Goal: Task Accomplishment & Management: Manage account settings

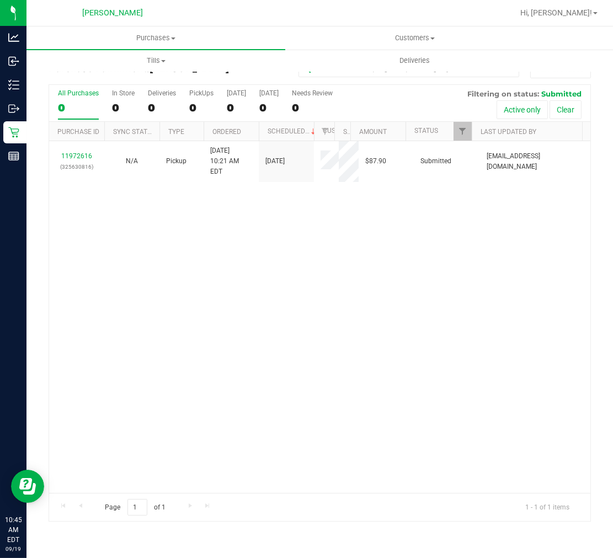
drag, startPoint x: 140, startPoint y: 263, endPoint x: 118, endPoint y: 248, distance: 26.6
click at [140, 263] on div "11972616 (325630816) N/A Pickup [DATE] 10:21 AM EDT 9/19/2025 $87.90 Submitted …" at bounding box center [319, 317] width 541 height 352
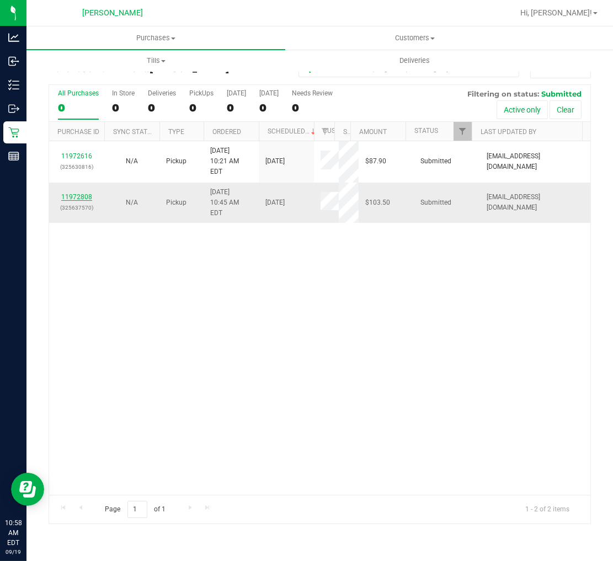
click at [83, 193] on link "11972808" at bounding box center [76, 197] width 31 height 8
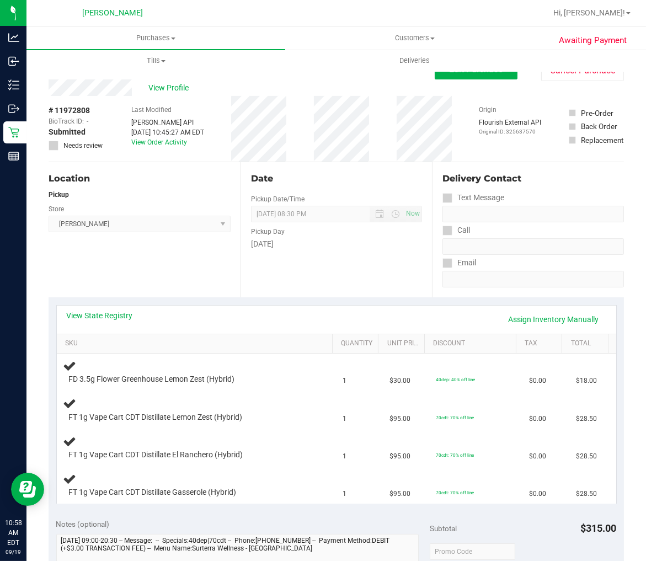
click at [183, 255] on div "Location Pickup Store [GEOGRAPHIC_DATA][PERSON_NAME] Select Store [PERSON_NAME]…" at bounding box center [145, 229] width 192 height 135
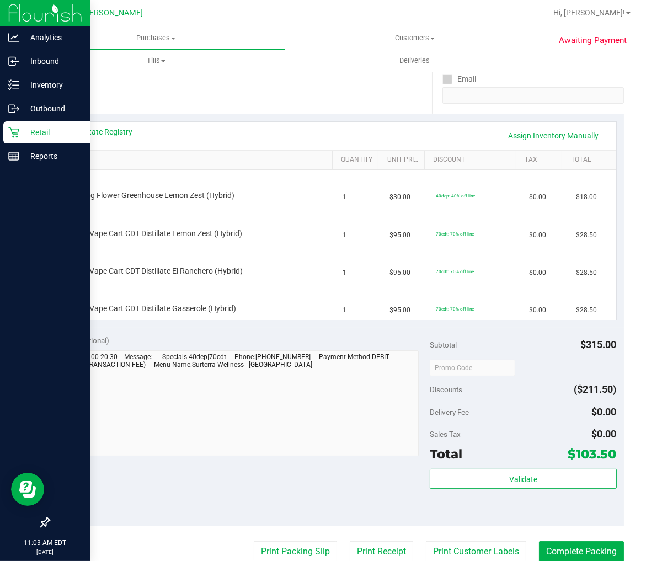
click at [23, 127] on p "Retail" at bounding box center [52, 132] width 66 height 13
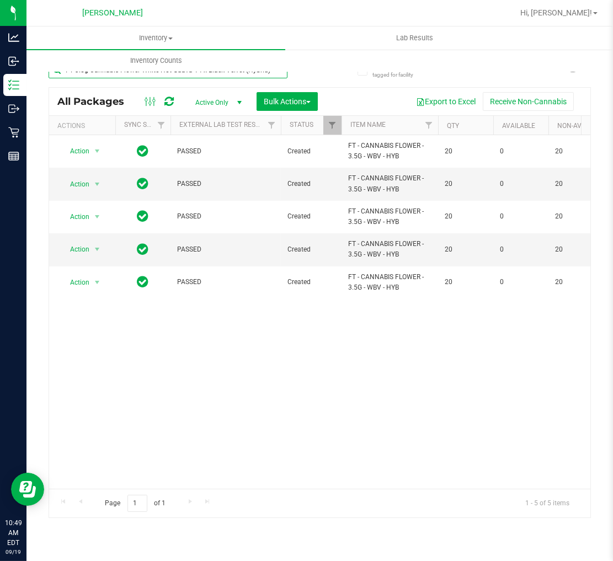
click at [100, 75] on input "FT 3.5g Cannabis Flower White Hot Guava 14 x Black Velvet (Hybrid)" at bounding box center [168, 70] width 239 height 17
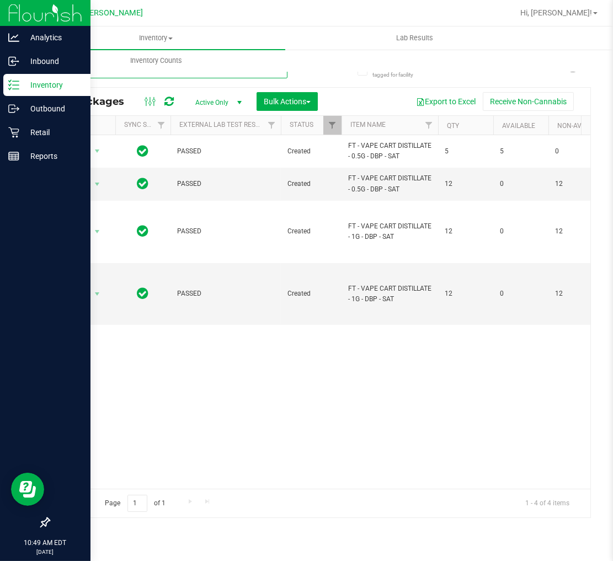
type input "dbp"
click at [14, 125] on div "Retail" at bounding box center [46, 132] width 87 height 22
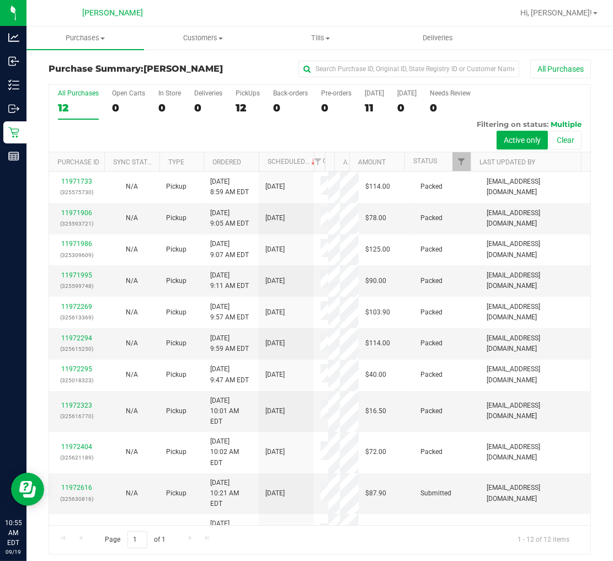
click at [44, 9] on div "[PERSON_NAME]" at bounding box center [112, 12] width 161 height 17
